Goal: Task Accomplishment & Management: Use online tool/utility

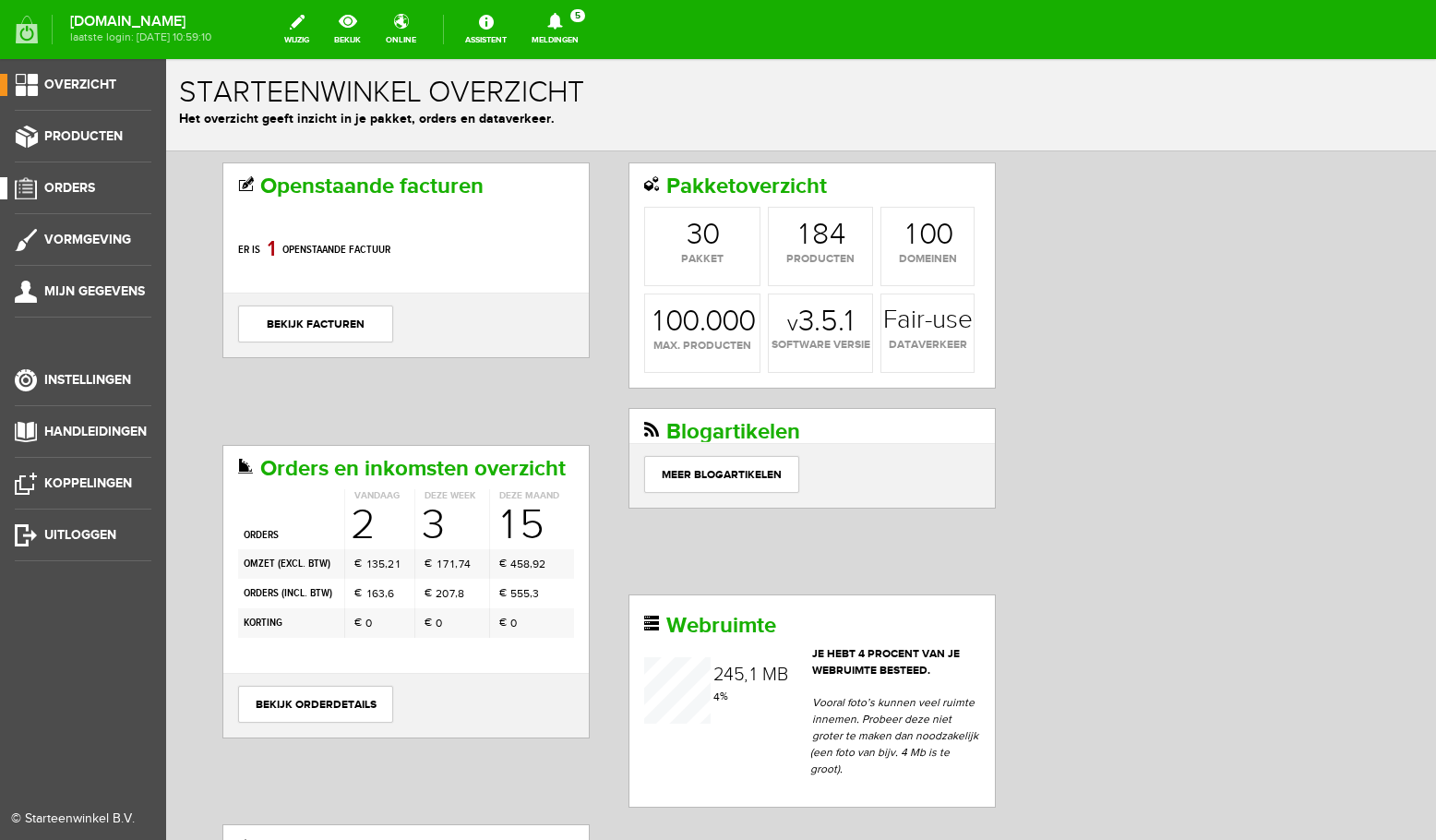
click at [74, 191] on span "Orders" at bounding box center [69, 188] width 50 height 16
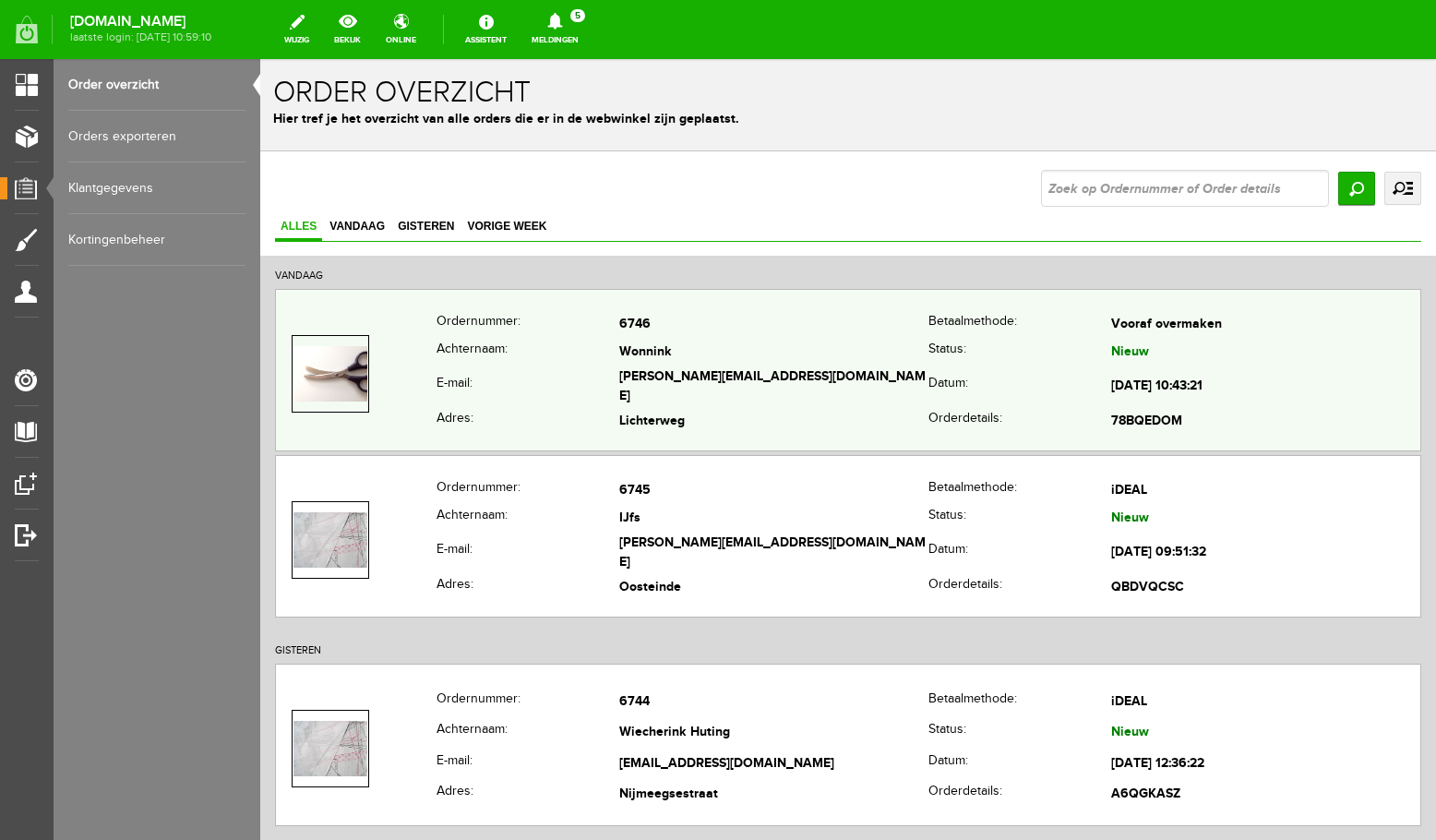
click at [767, 386] on td "[PERSON_NAME][EMAIL_ADDRESS][DOMAIN_NAME]" at bounding box center [773, 387] width 309 height 42
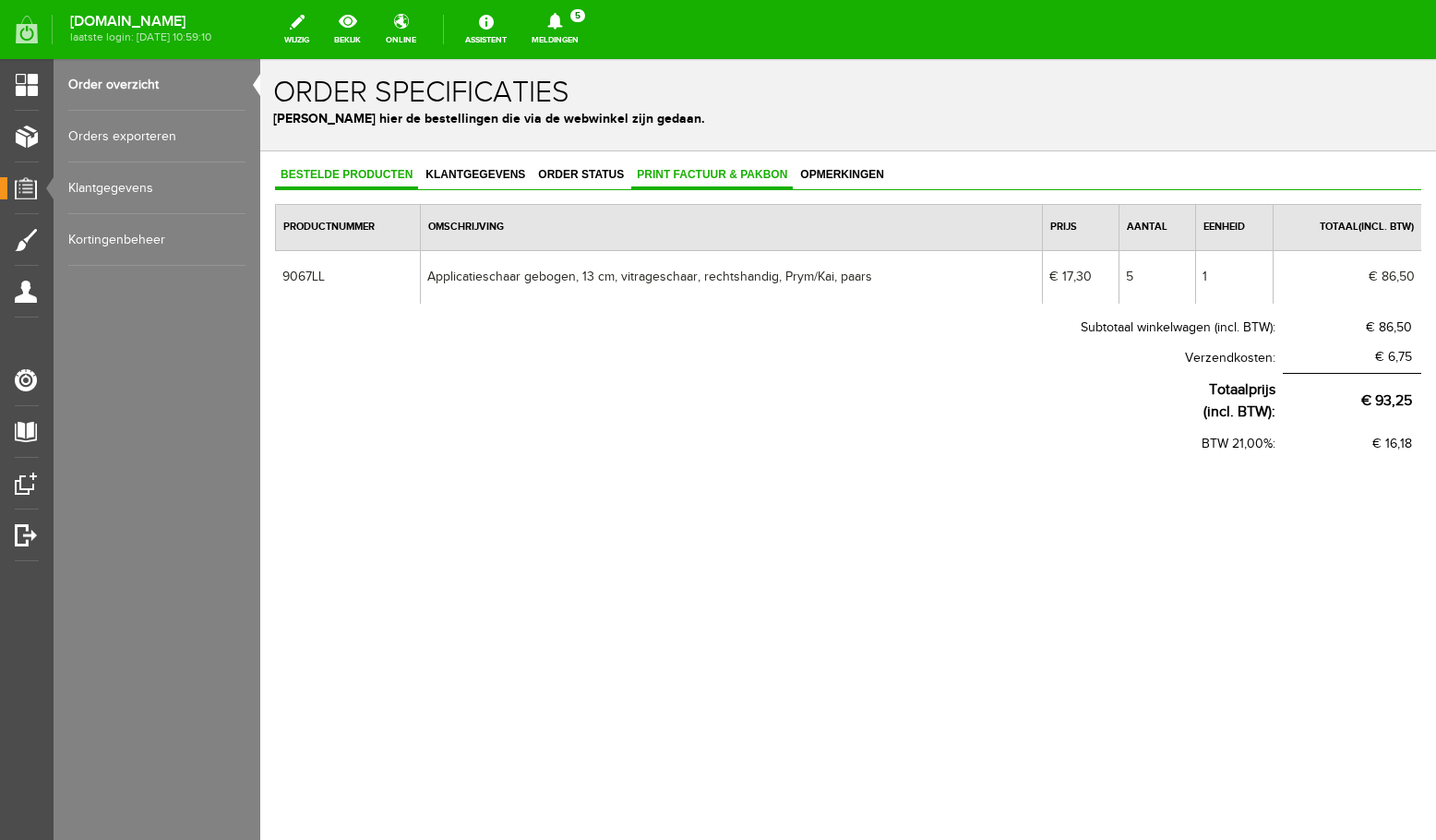
click at [695, 169] on span "Print factuur & pakbon" at bounding box center [712, 174] width 162 height 13
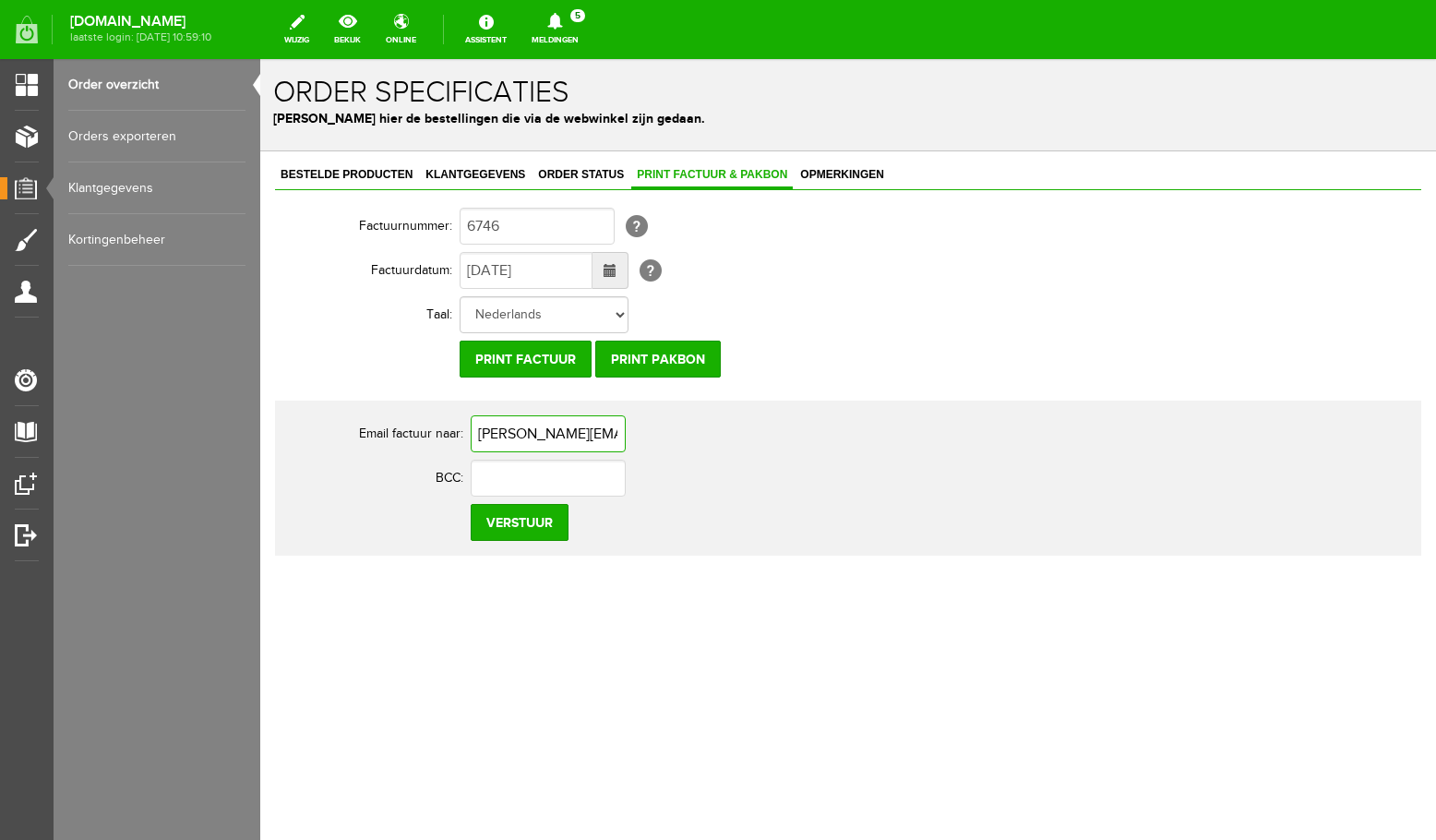
drag, startPoint x: 523, startPoint y: 430, endPoint x: 459, endPoint y: 431, distance: 64.0
click at [471, 431] on input "[PERSON_NAME][EMAIL_ADDRESS][DOMAIN_NAME]" at bounding box center [548, 433] width 155 height 37
type input "[EMAIL_ADDRESS][DOMAIN_NAME]"
click at [523, 475] on input "text" at bounding box center [548, 477] width 155 height 37
click at [522, 355] on input "Print factuur" at bounding box center [525, 358] width 132 height 37
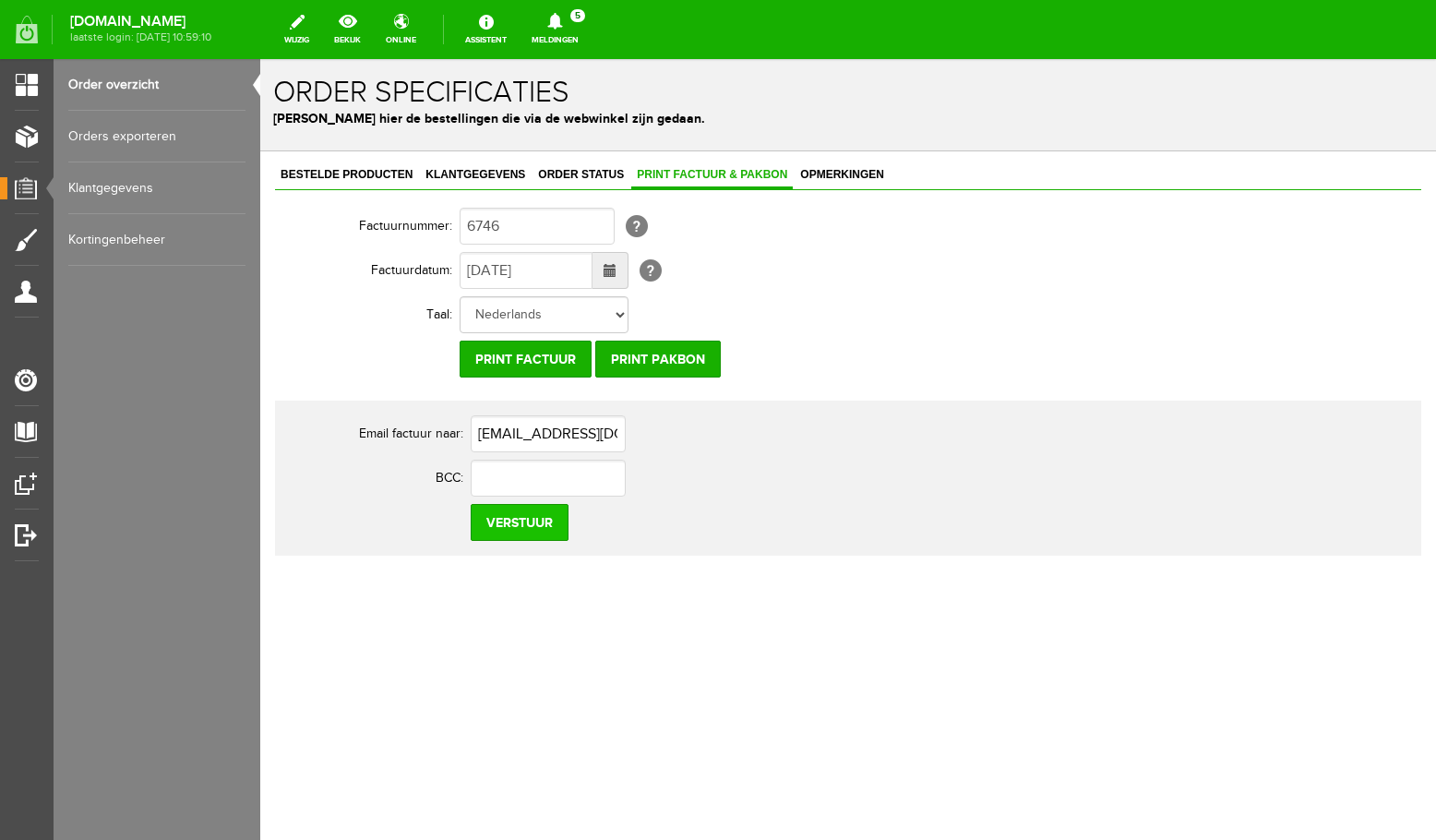
click at [544, 528] on input "Verstuur" at bounding box center [519, 521] width 98 height 37
